Goal: Task Accomplishment & Management: Complete application form

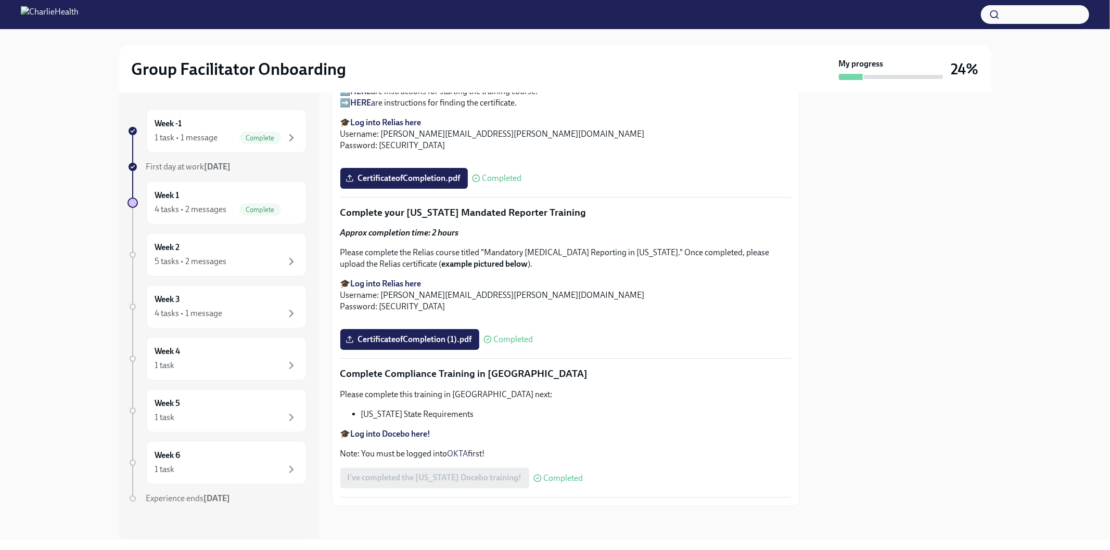
scroll to position [2162, 0]
click at [186, 194] on div "Week 1 4 tasks • 2 messages Complete" at bounding box center [226, 203] width 143 height 26
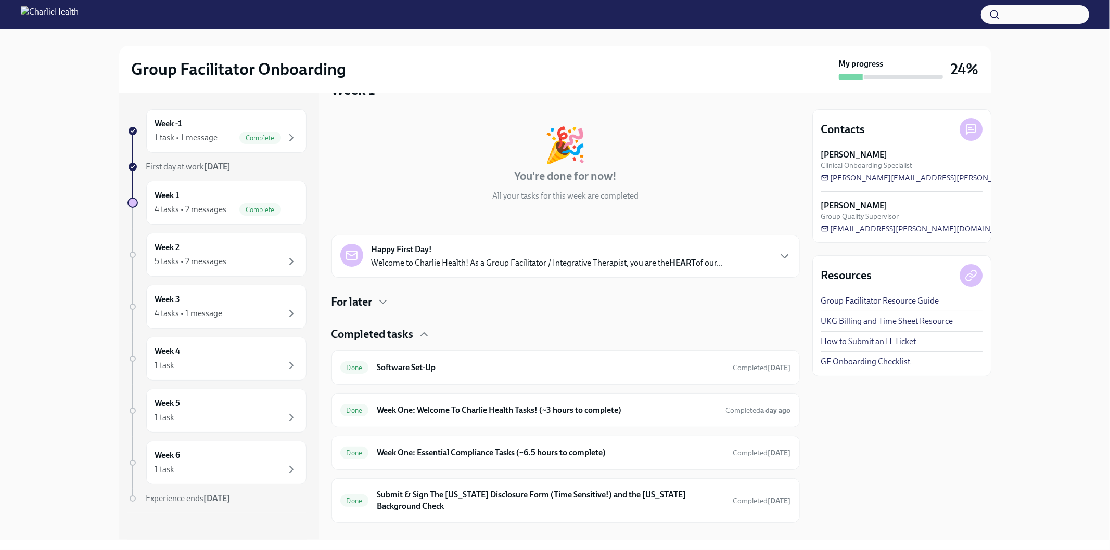
scroll to position [45, 0]
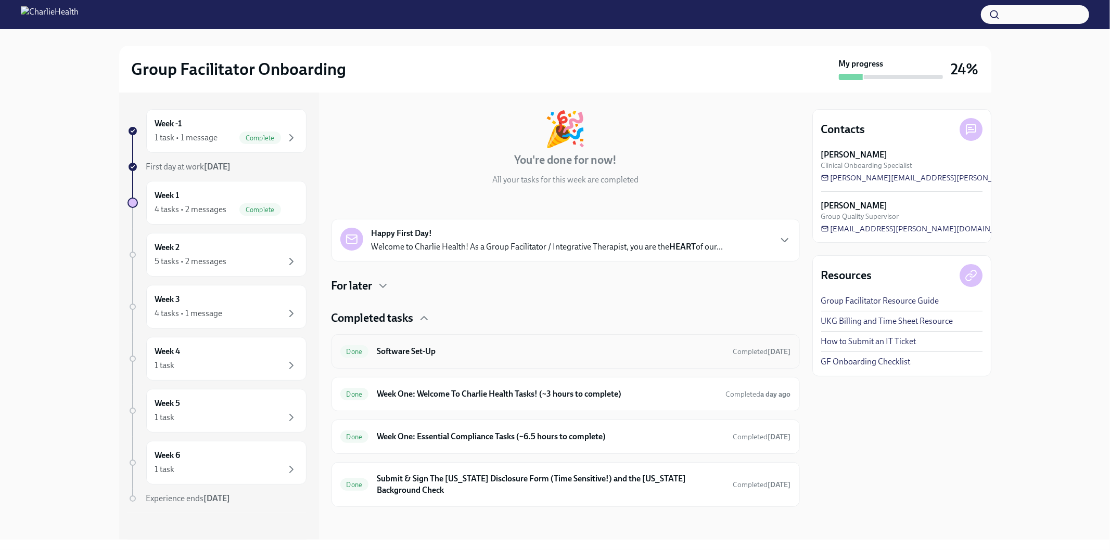
click at [616, 346] on h6 "Software Set-Up" at bounding box center [550, 351] width 347 height 11
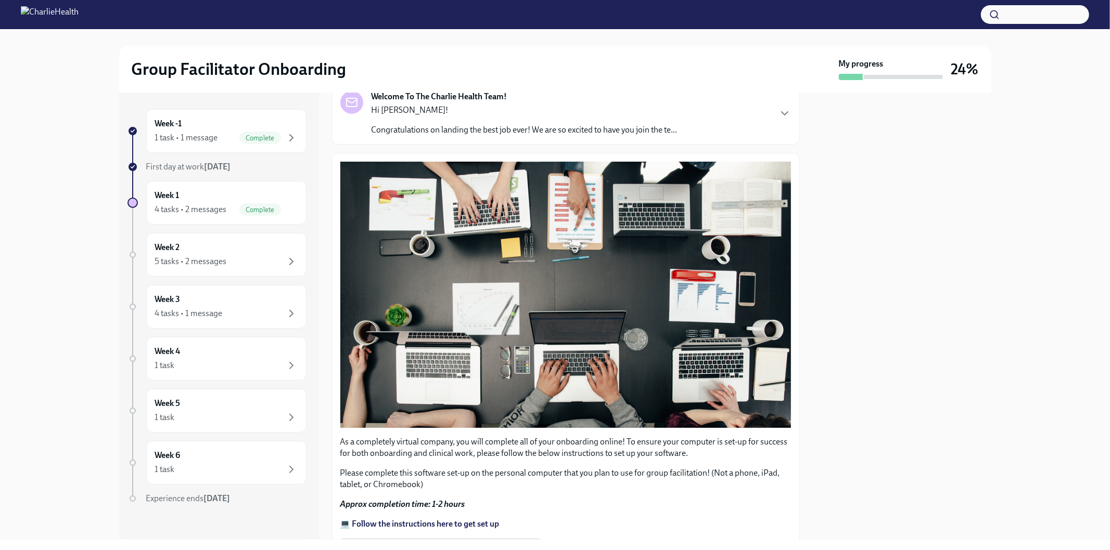
scroll to position [184, 0]
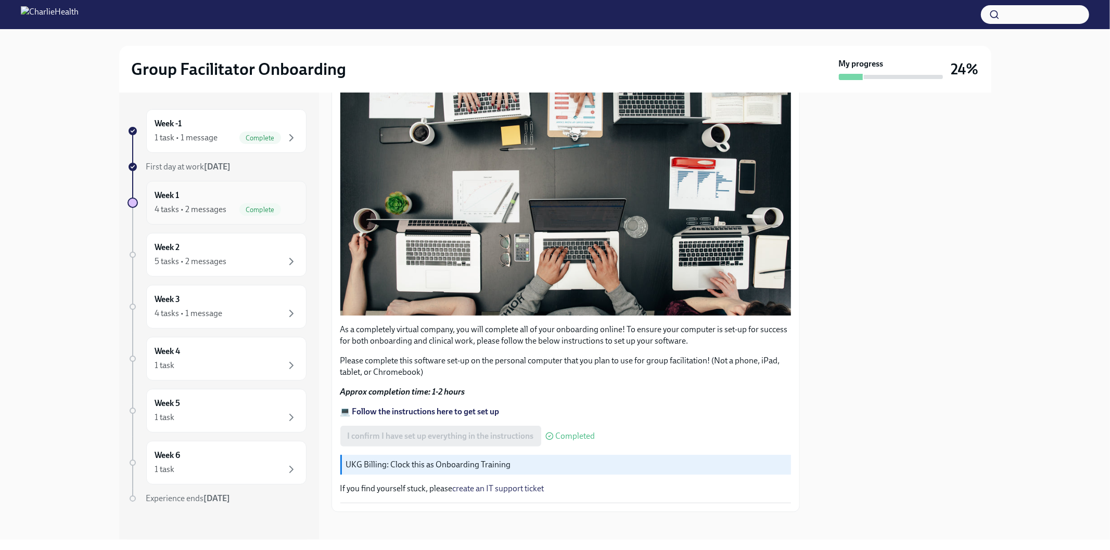
click at [172, 200] on h6 "Week 1" at bounding box center [167, 195] width 24 height 11
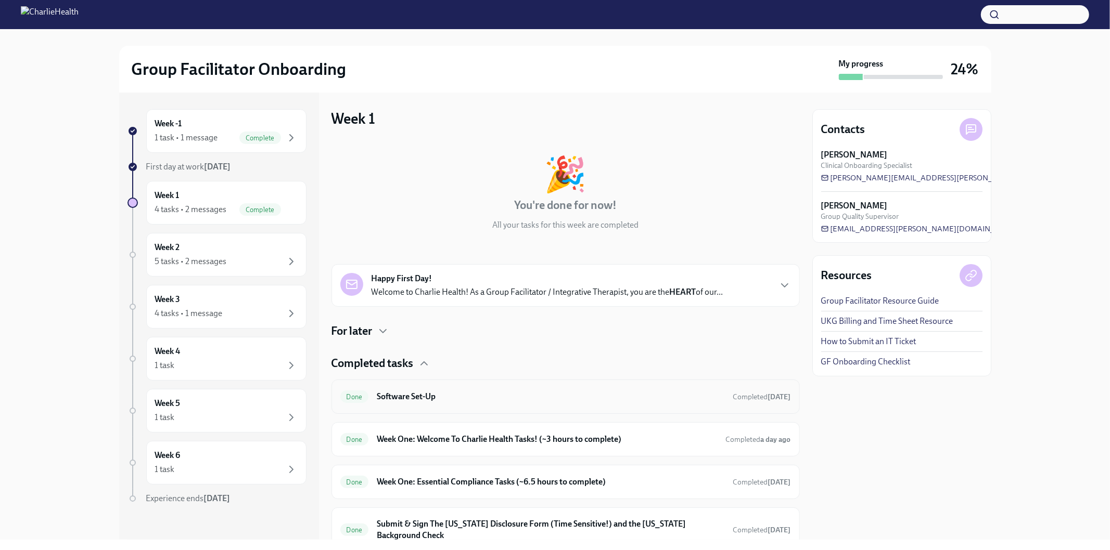
scroll to position [45, 0]
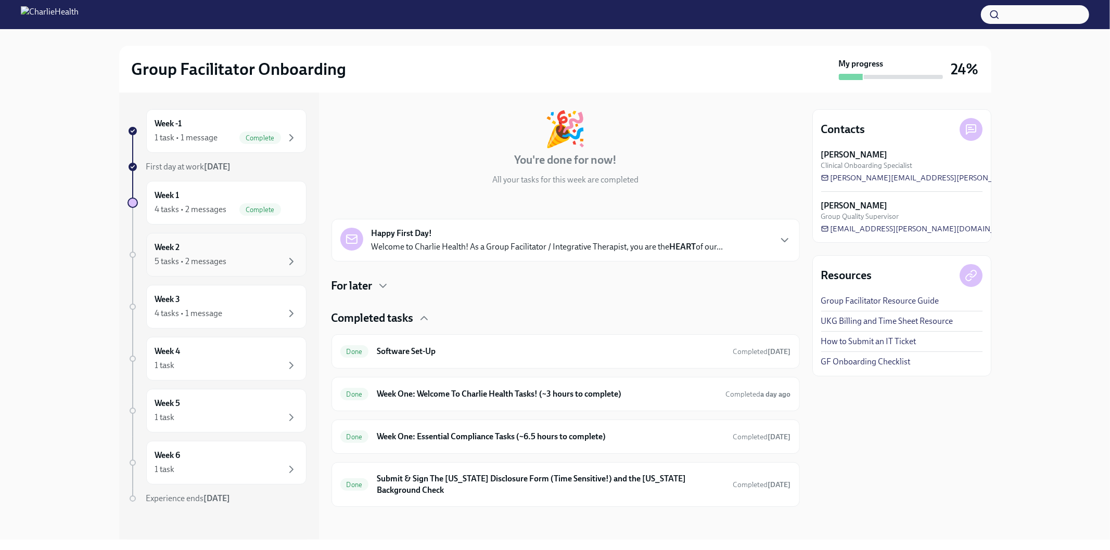
click at [206, 254] on div "Week 2 5 tasks • 2 messages" at bounding box center [226, 255] width 143 height 26
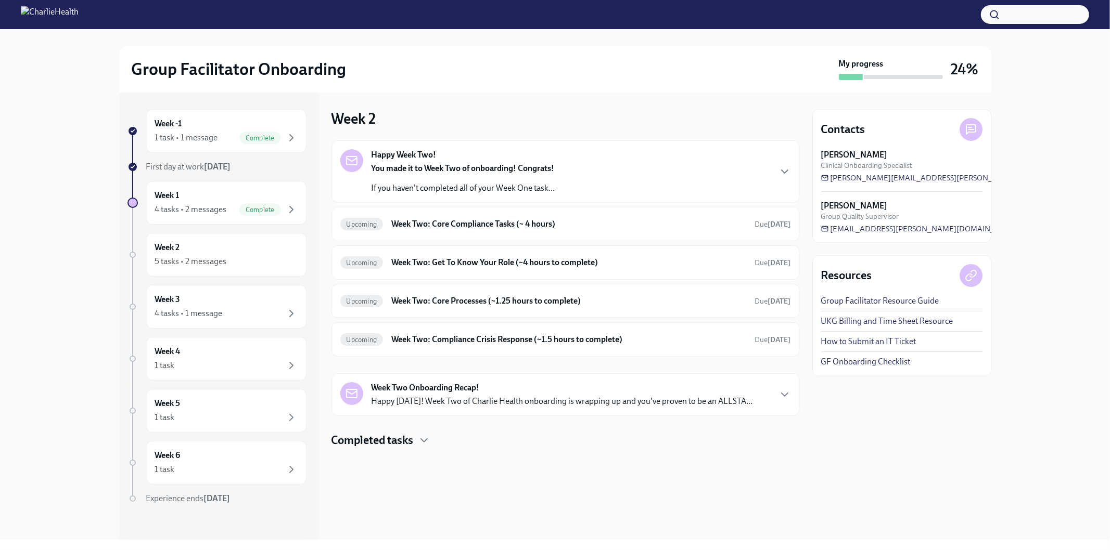
click at [700, 165] on div "Happy Week Two! You made it to Week Two of onboarding! Congrats! If you haven't…" at bounding box center [565, 171] width 450 height 45
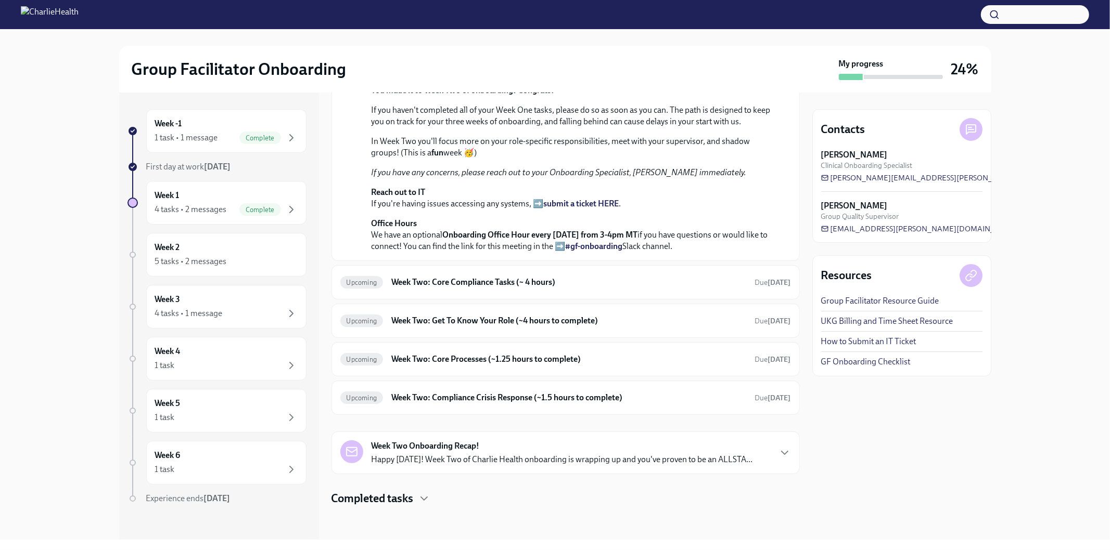
scroll to position [295, 0]
click at [218, 199] on div "Week 1 4 tasks • 2 messages Complete" at bounding box center [226, 203] width 143 height 26
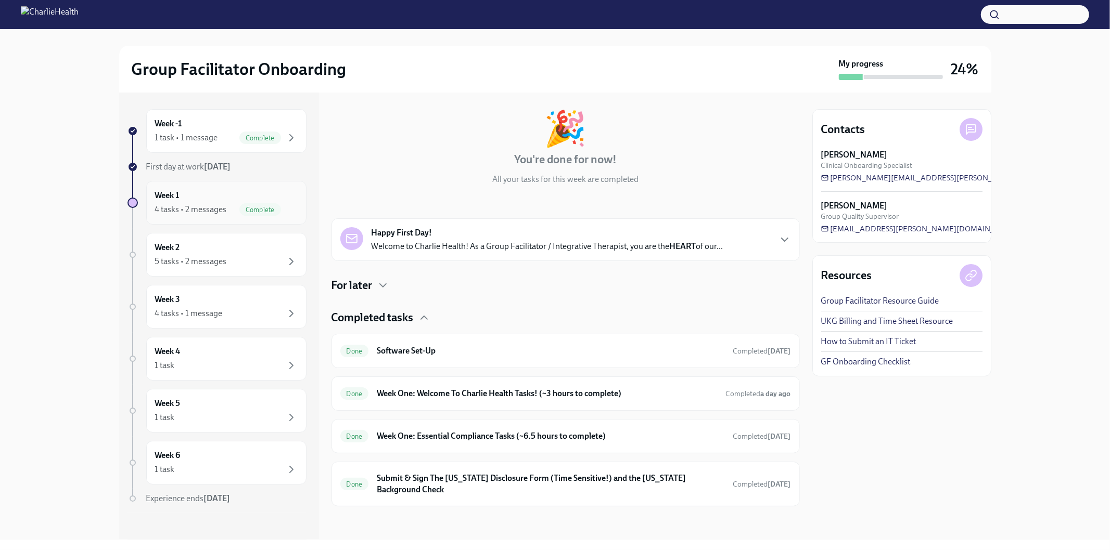
scroll to position [45, 0]
click at [409, 314] on h4 "Completed tasks" at bounding box center [372, 319] width 82 height 16
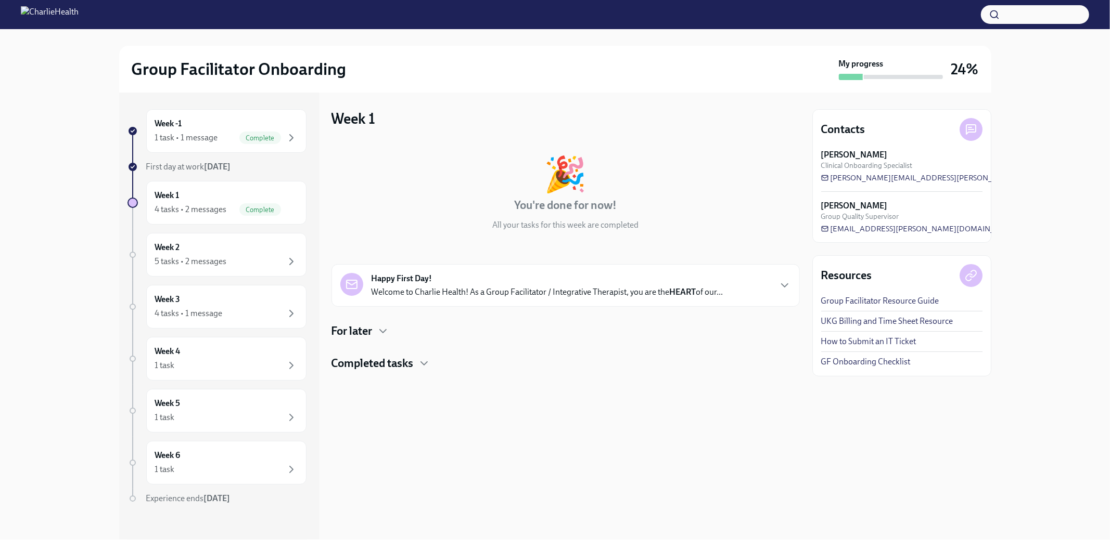
scroll to position [0, 0]
click at [703, 292] on p "Welcome to Charlie Health! As a Group Facilitator / Integrative Therapist, you …" at bounding box center [547, 292] width 352 height 11
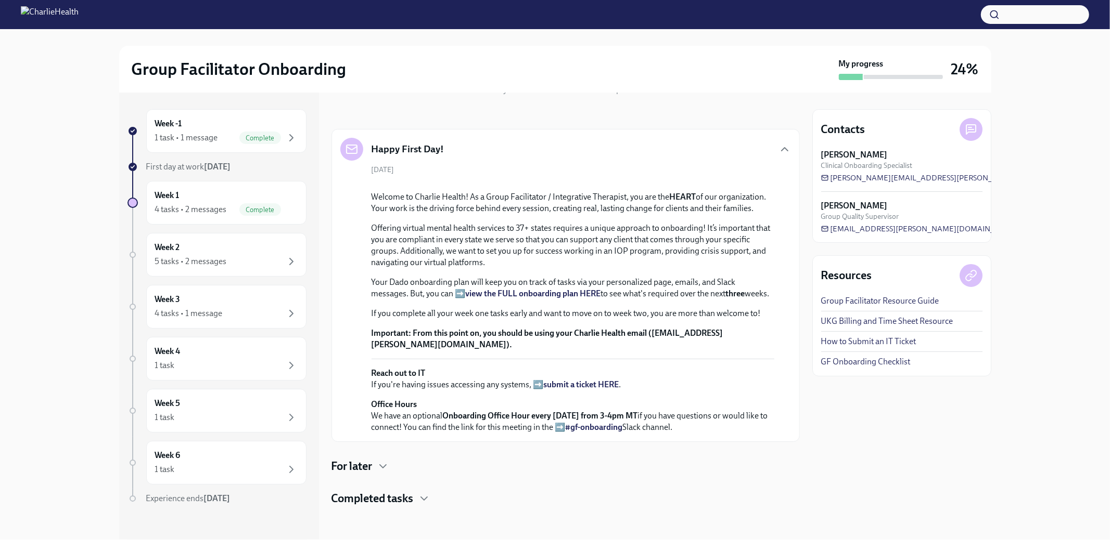
scroll to position [324, 0]
click at [399, 496] on h4 "Completed tasks" at bounding box center [372, 499] width 82 height 16
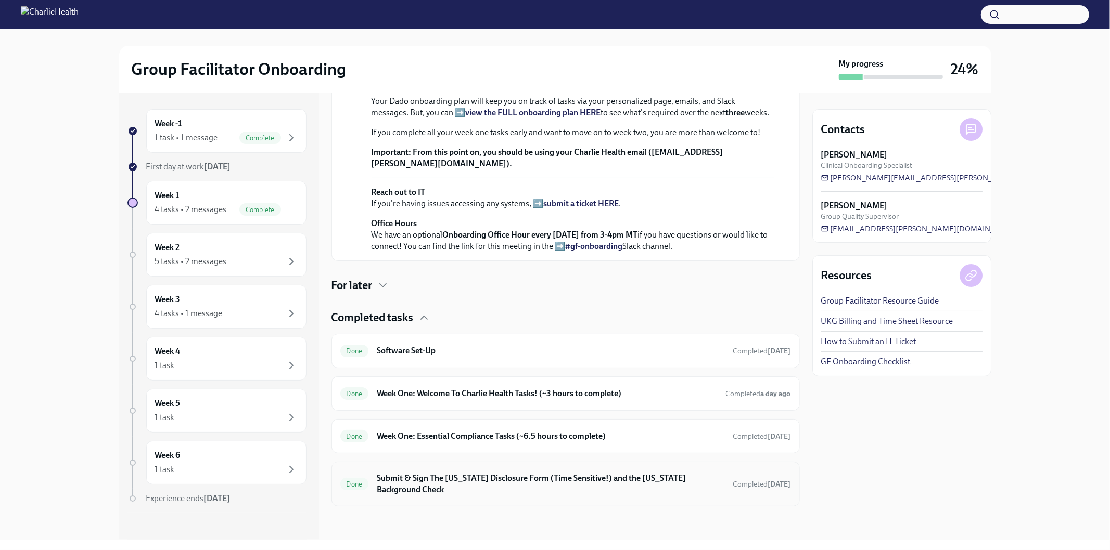
scroll to position [505, 0]
click at [448, 477] on h6 "Submit & Sign The [US_STATE] Disclosure Form (Time Sensitive!) and the [US_STAT…" at bounding box center [550, 484] width 347 height 23
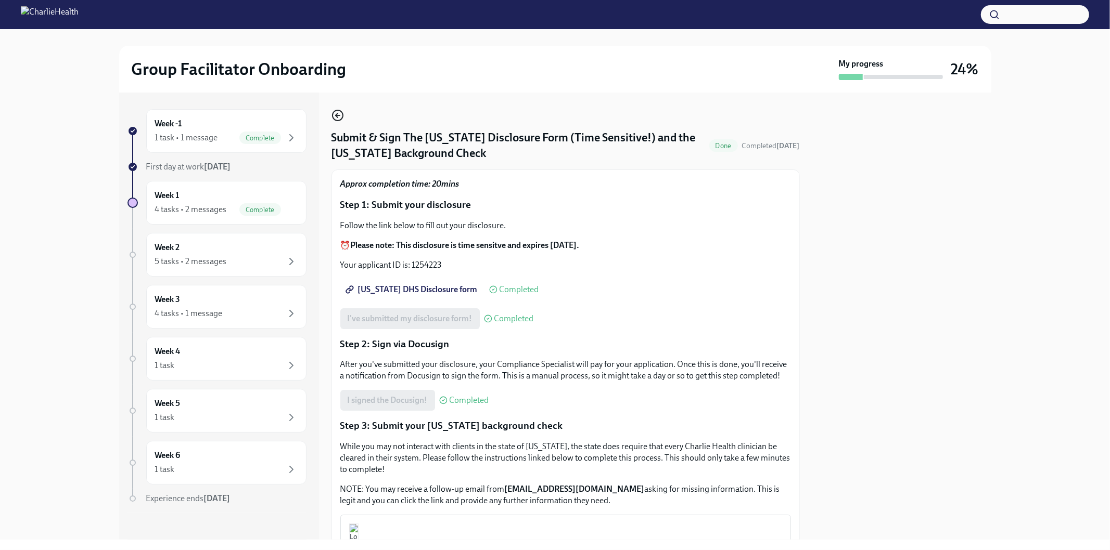
click at [342, 111] on icon "button" at bounding box center [337, 115] width 12 height 12
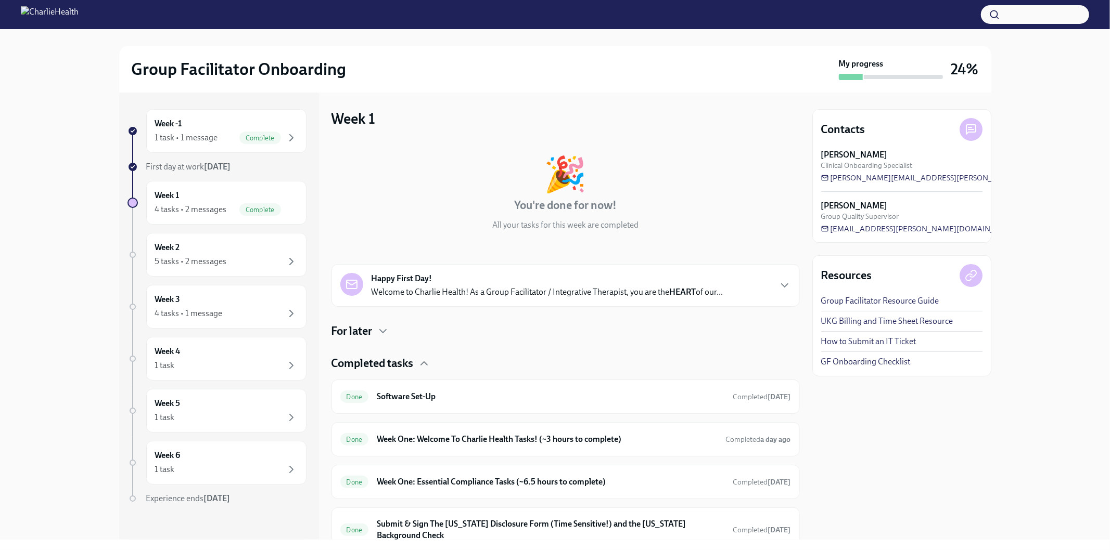
click at [601, 287] on p "Welcome to Charlie Health! As a Group Facilitator / Integrative Therapist, you …" at bounding box center [547, 292] width 352 height 11
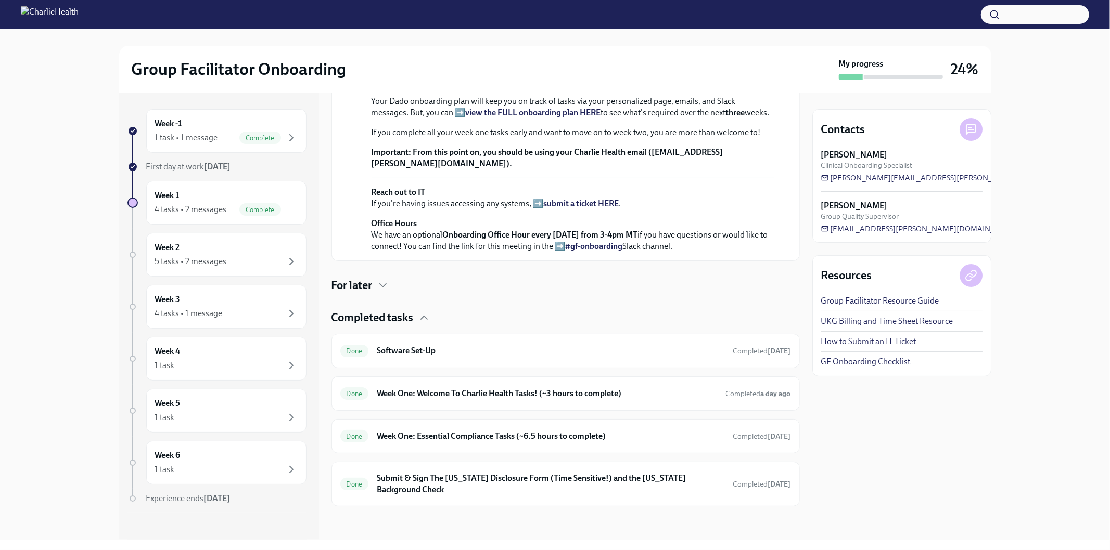
scroll to position [158, 0]
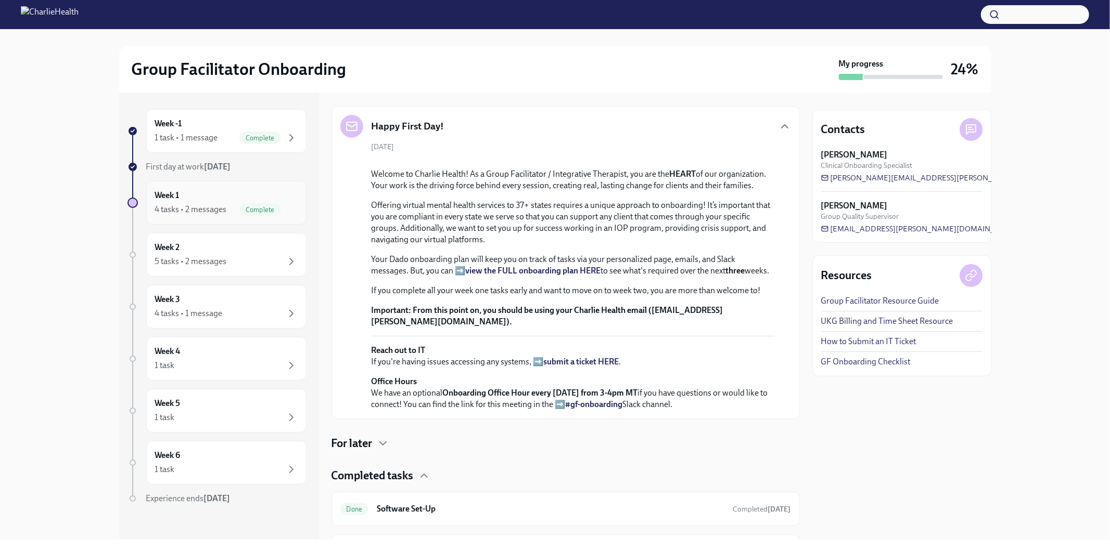
click at [245, 202] on div "Week 1 4 tasks • 2 messages Complete" at bounding box center [226, 203] width 143 height 26
click at [781, 127] on icon "button" at bounding box center [784, 126] width 6 height 3
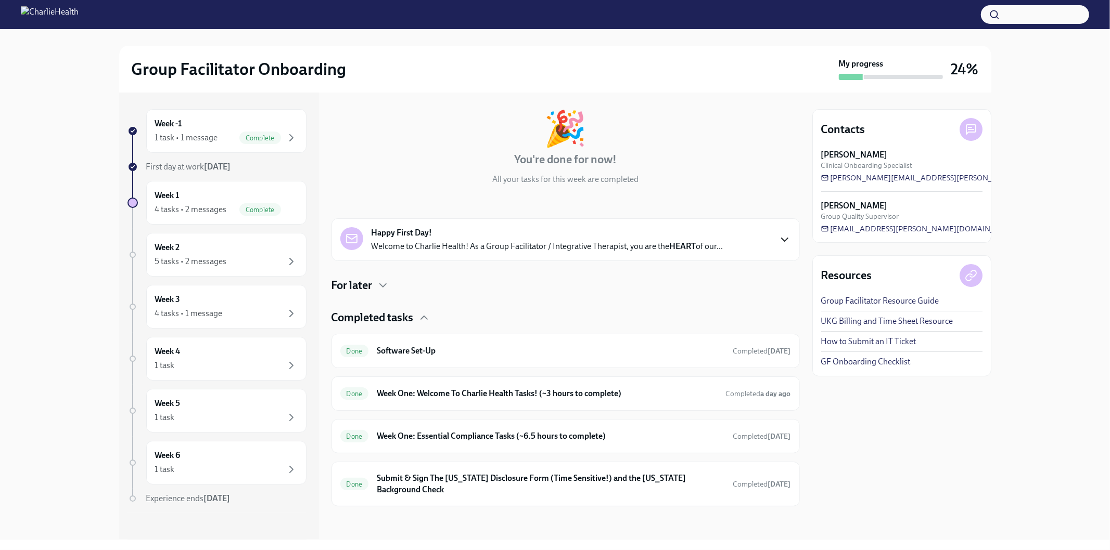
scroll to position [45, 0]
